Goal: Information Seeking & Learning: Learn about a topic

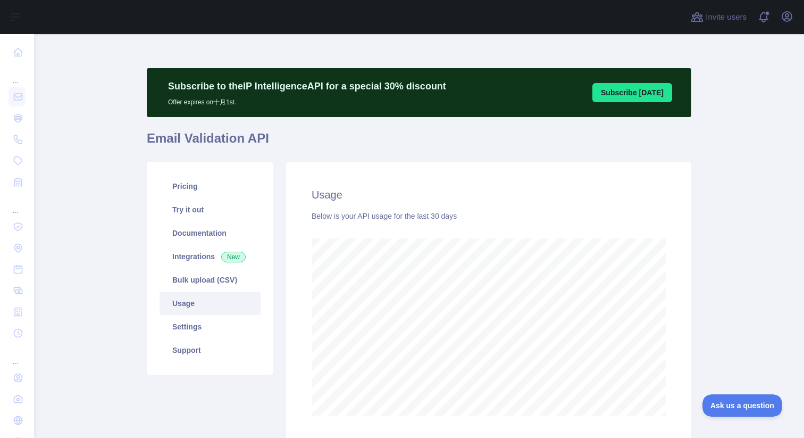
scroll to position [404, 762]
click at [101, 115] on main "Subscribe to the IP Intelligence API for a special 30 % discount Offer expires …" at bounding box center [419, 236] width 770 height 404
click at [296, 20] on div at bounding box center [360, 17] width 634 height 34
